Goal: Navigation & Orientation: Go to known website

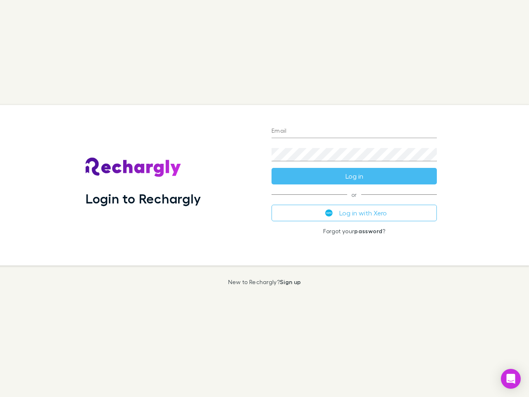
click at [265, 198] on div "Login to Rechargly" at bounding box center [172, 185] width 186 height 160
click at [354, 131] on input "Email" at bounding box center [354, 131] width 165 height 13
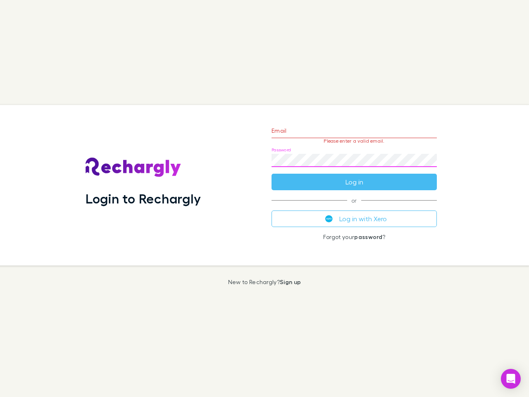
click at [354, 176] on form "Email Please enter a valid email. Password Log in" at bounding box center [354, 154] width 165 height 72
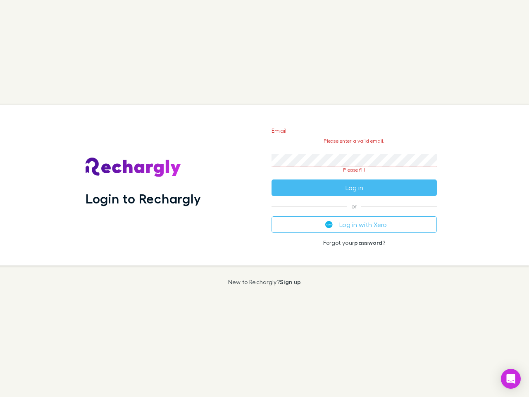
click at [354, 213] on div "Email Please enter a valid email. Password Please fill Log in or Log in with Xe…" at bounding box center [354, 185] width 179 height 160
click at [511, 379] on icon "Open Intercom Messenger" at bounding box center [511, 379] width 9 height 10
